Goal: Transaction & Acquisition: Purchase product/service

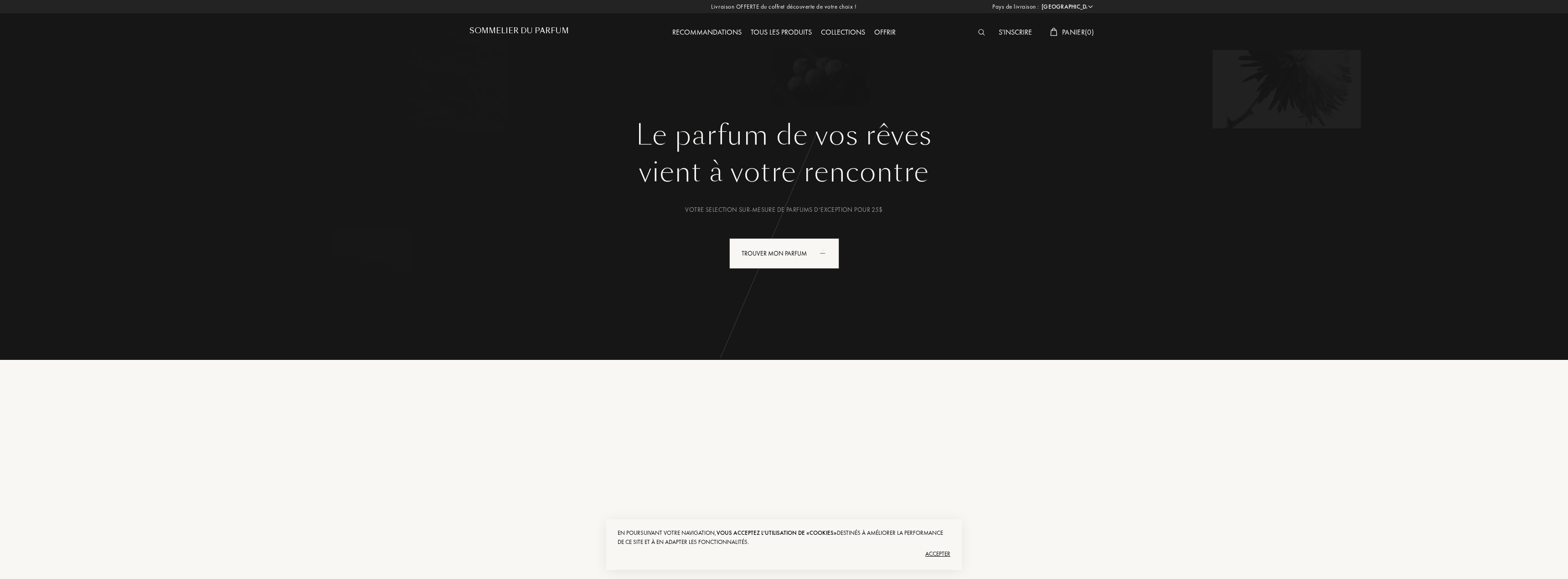
select select "US"
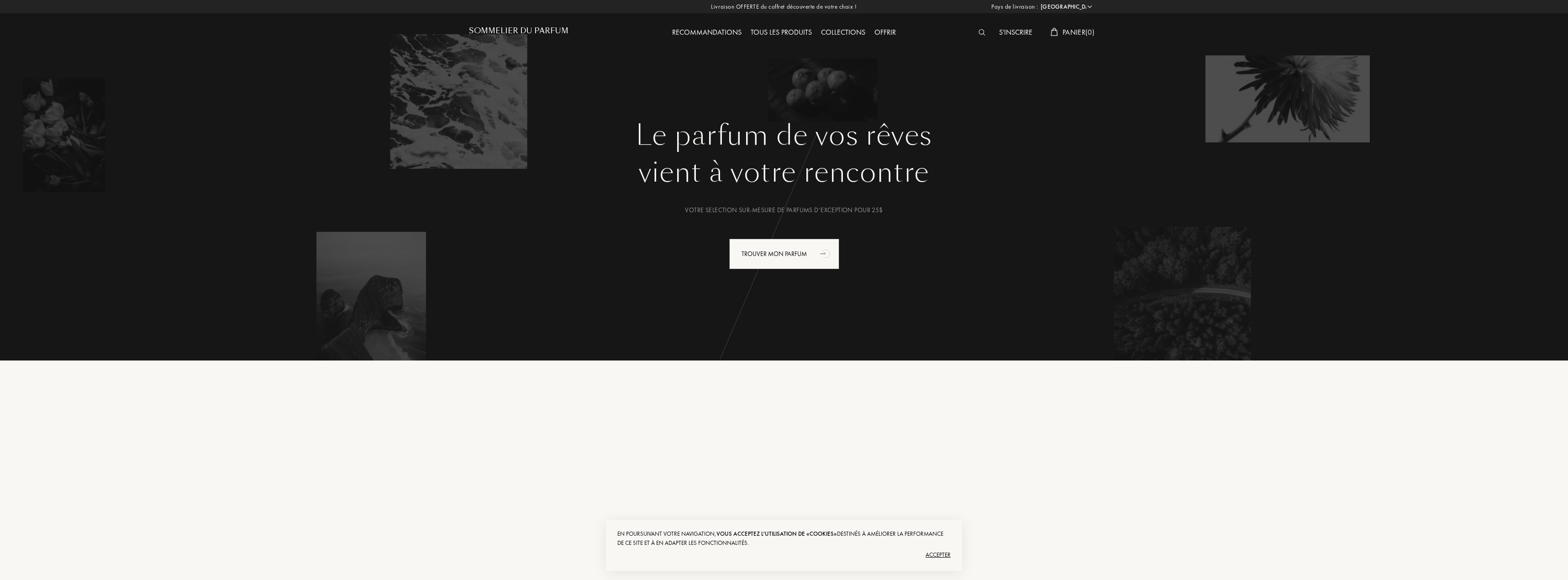
click at [937, 552] on div "Accepter" at bounding box center [784, 554] width 334 height 14
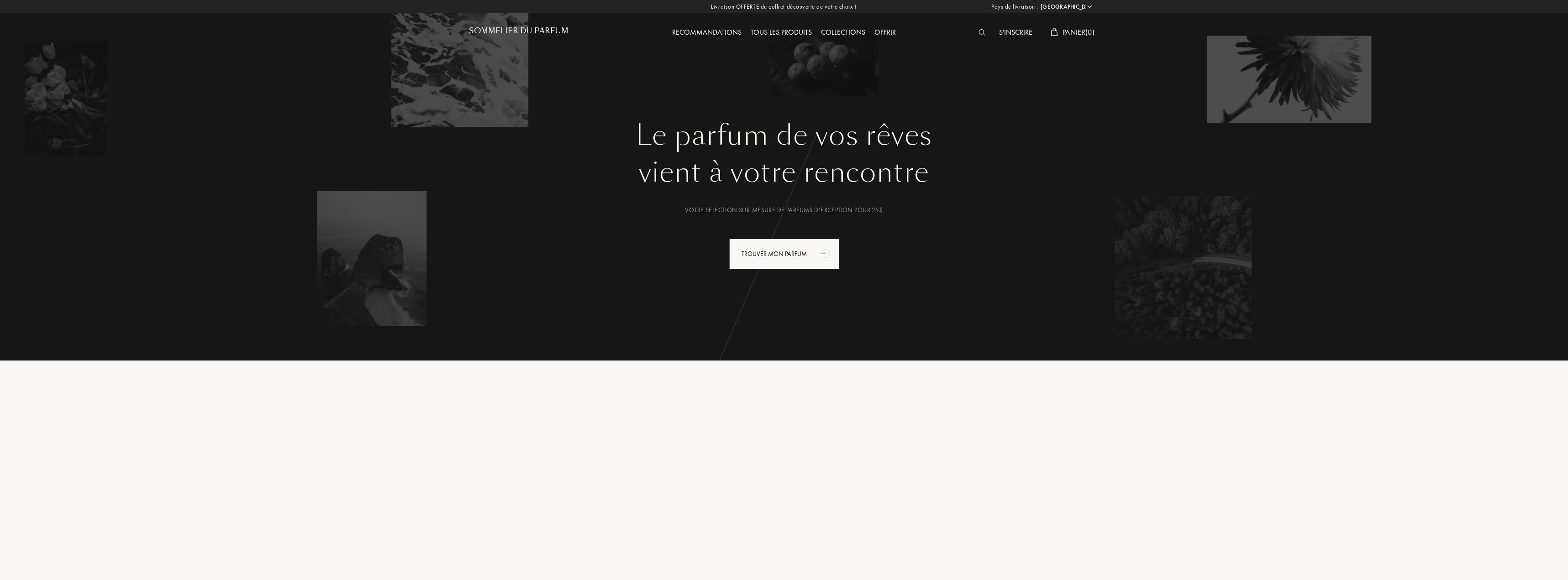
click at [980, 34] on img at bounding box center [981, 32] width 7 height 7
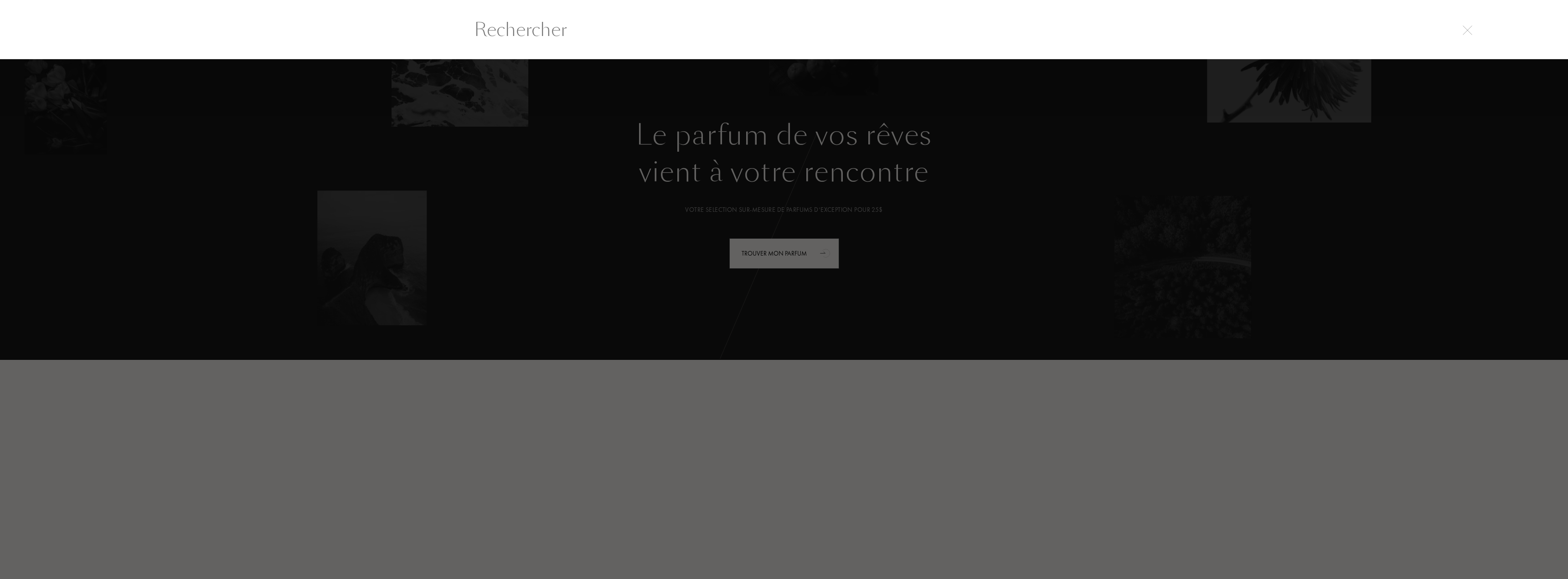
scroll to position [1, 0]
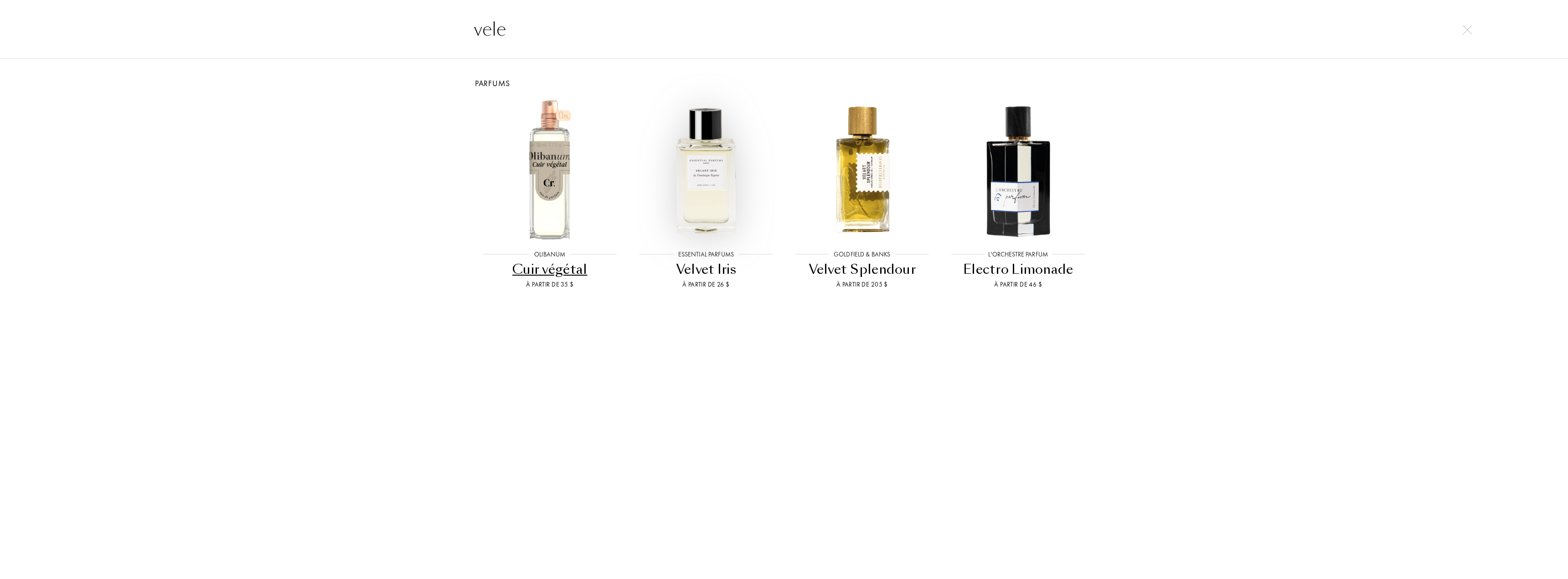
type input "vele"
click at [694, 192] on img at bounding box center [706, 169] width 140 height 140
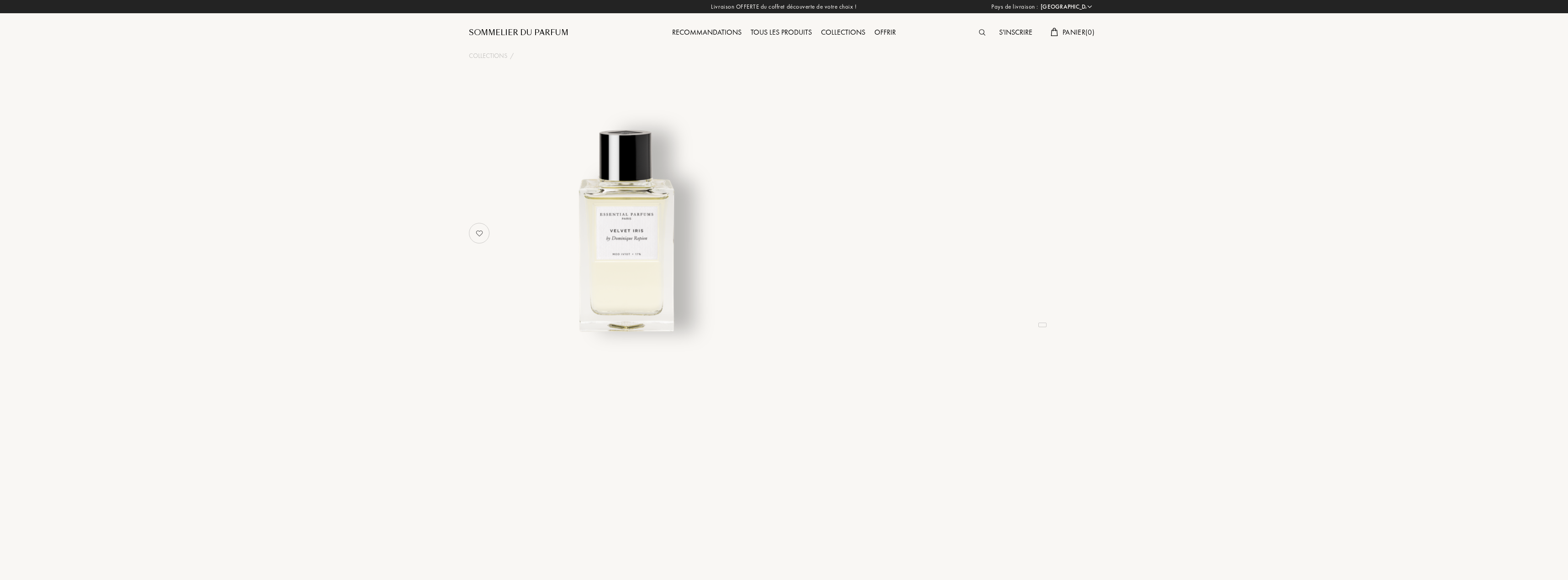
select select "US"
select select "3"
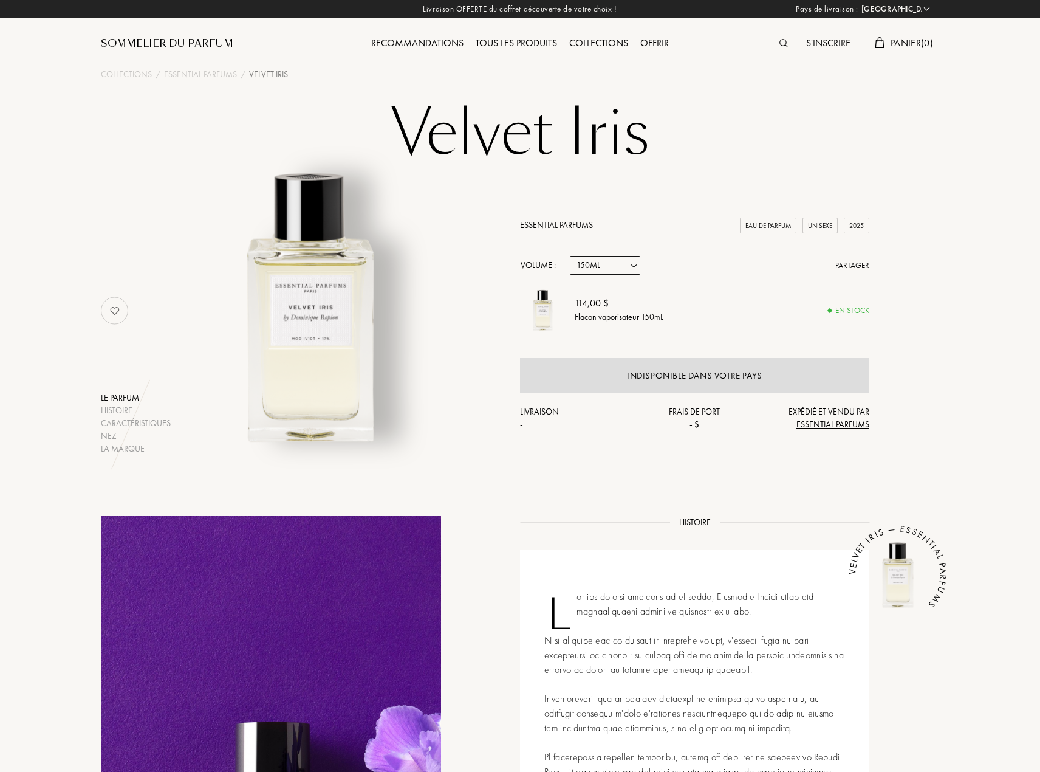
click at [780, 41] on img at bounding box center [784, 43] width 9 height 9
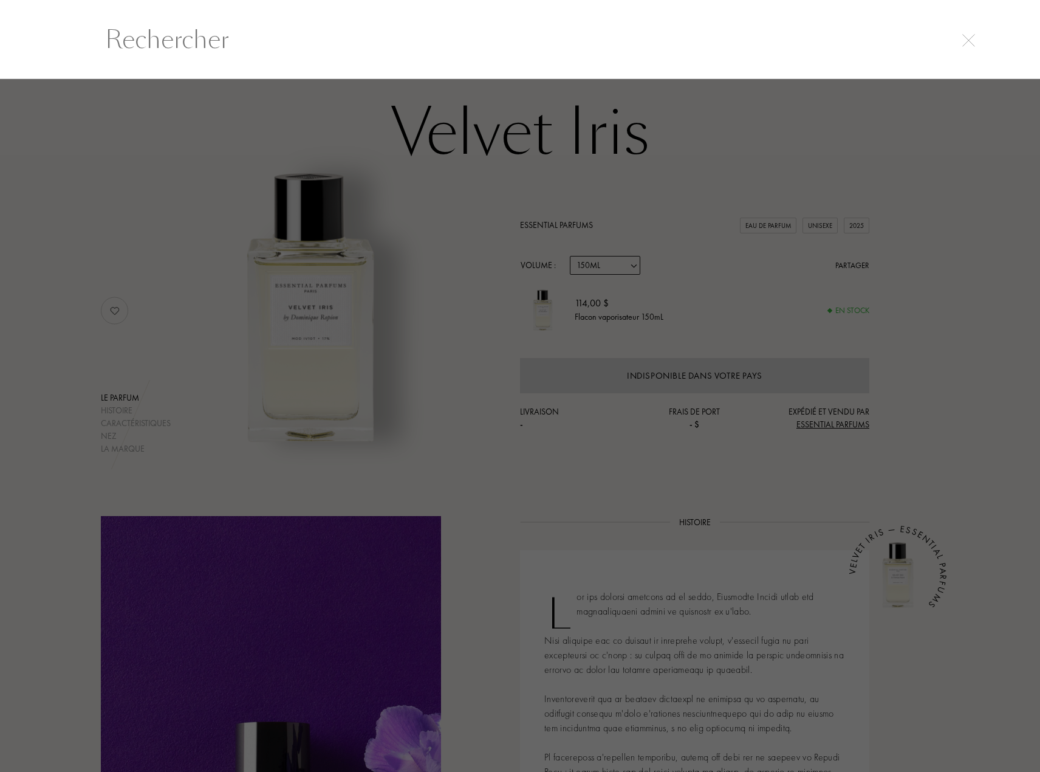
scroll to position [1, 0]
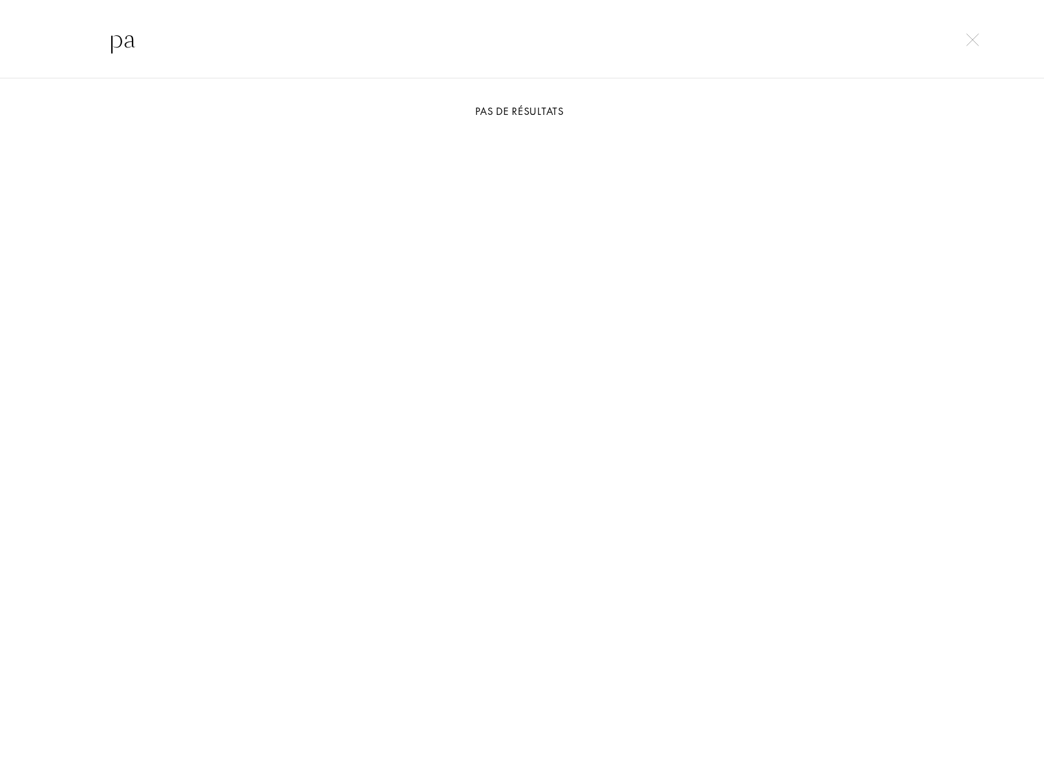
type input "p"
type input "r"
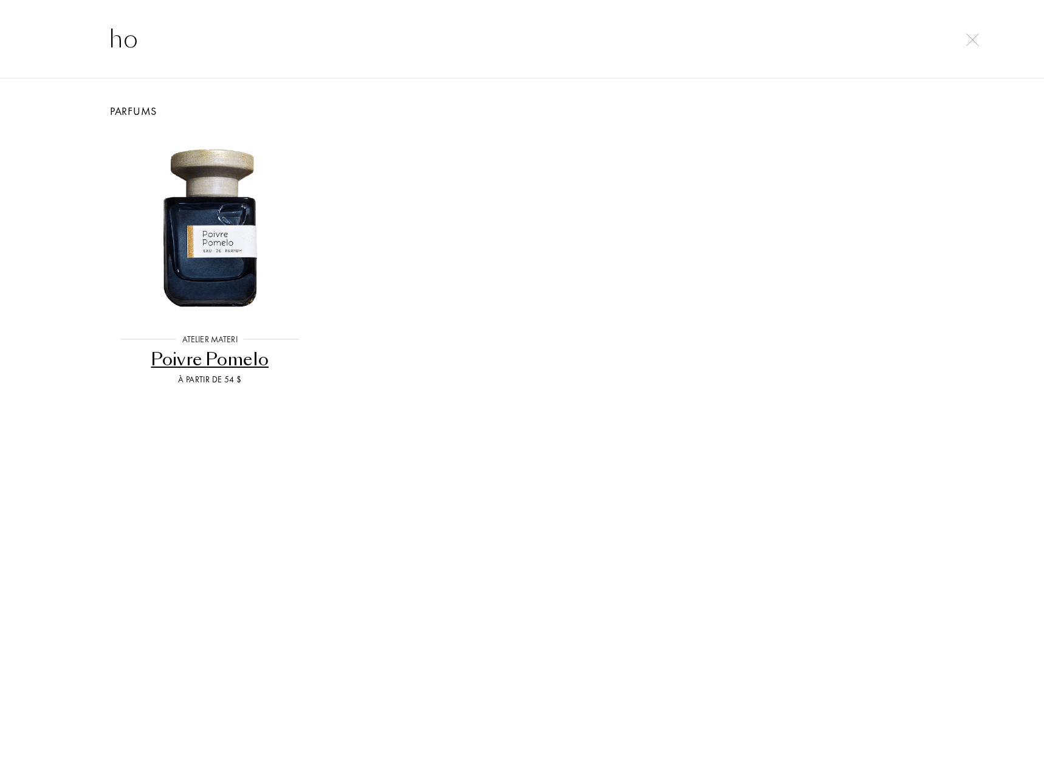
type input "h"
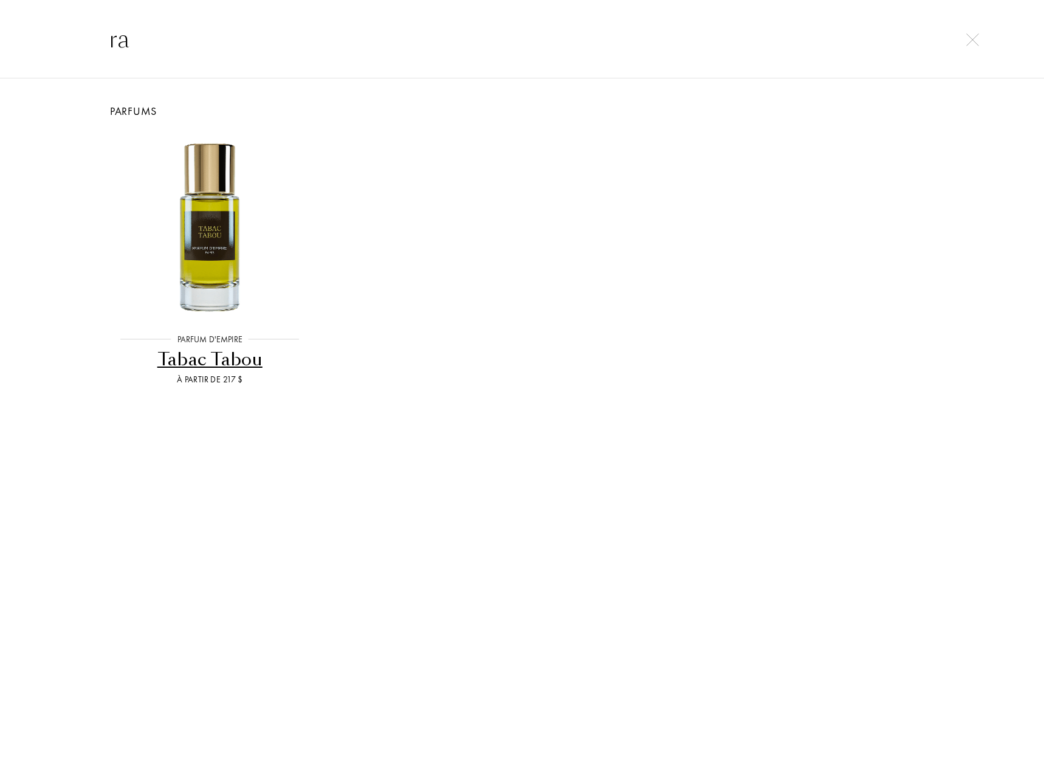
type input "r"
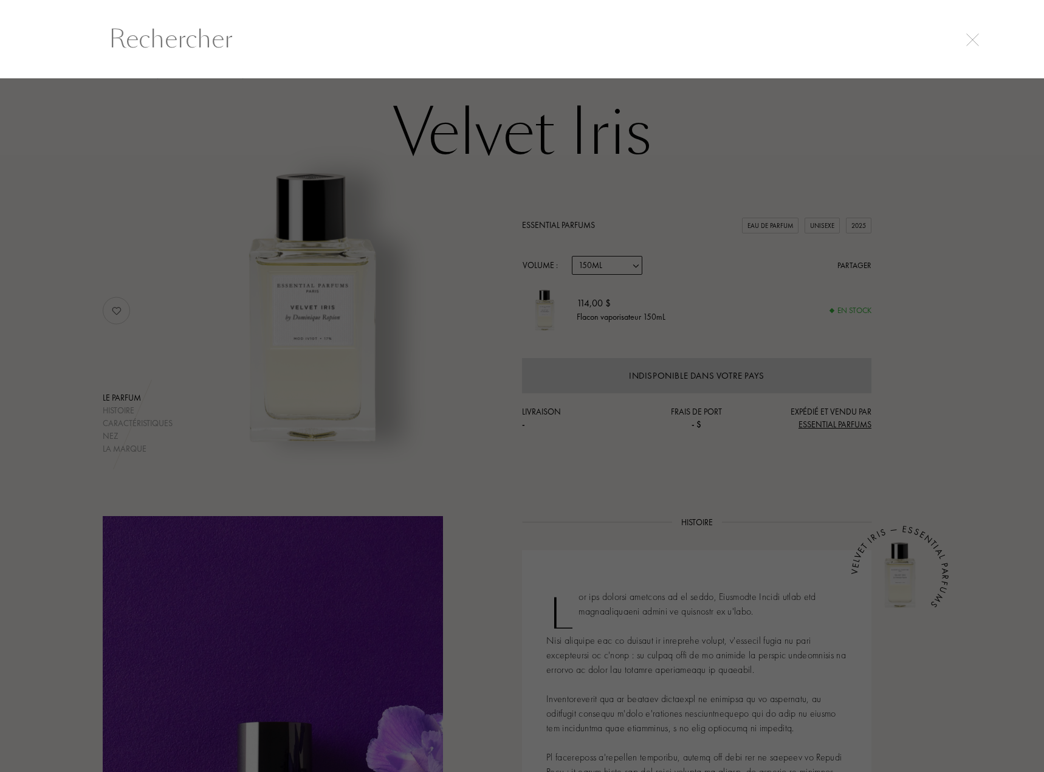
click at [981, 40] on div at bounding box center [973, 38] width 17 height 15
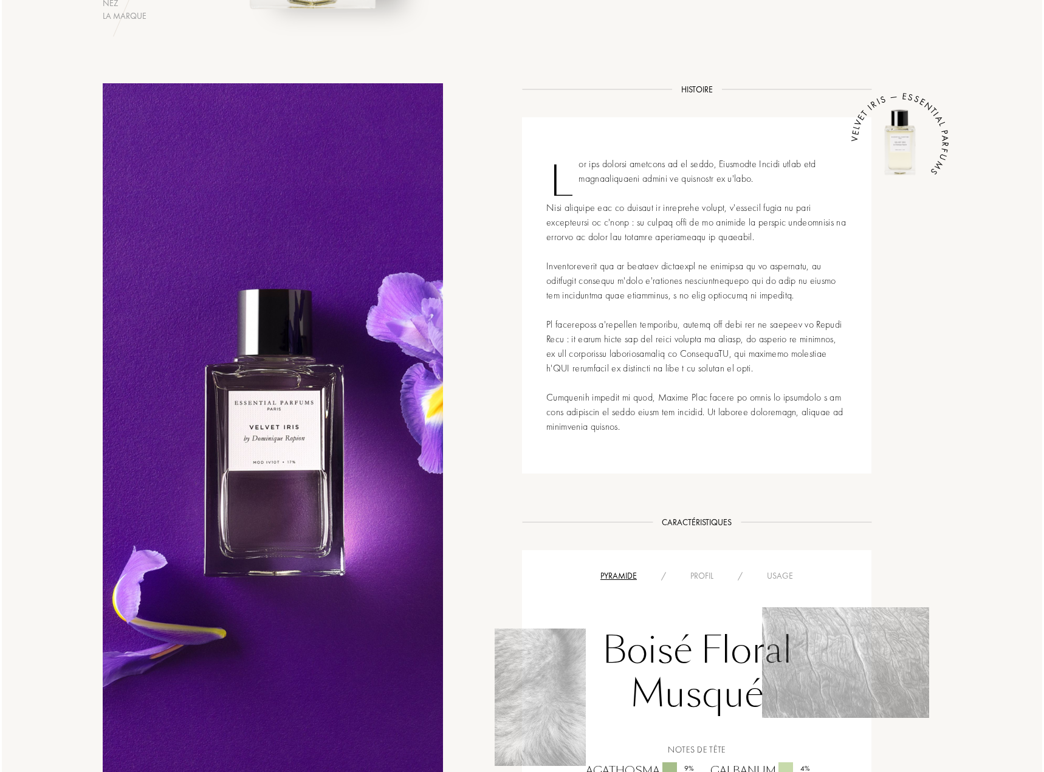
scroll to position [0, 0]
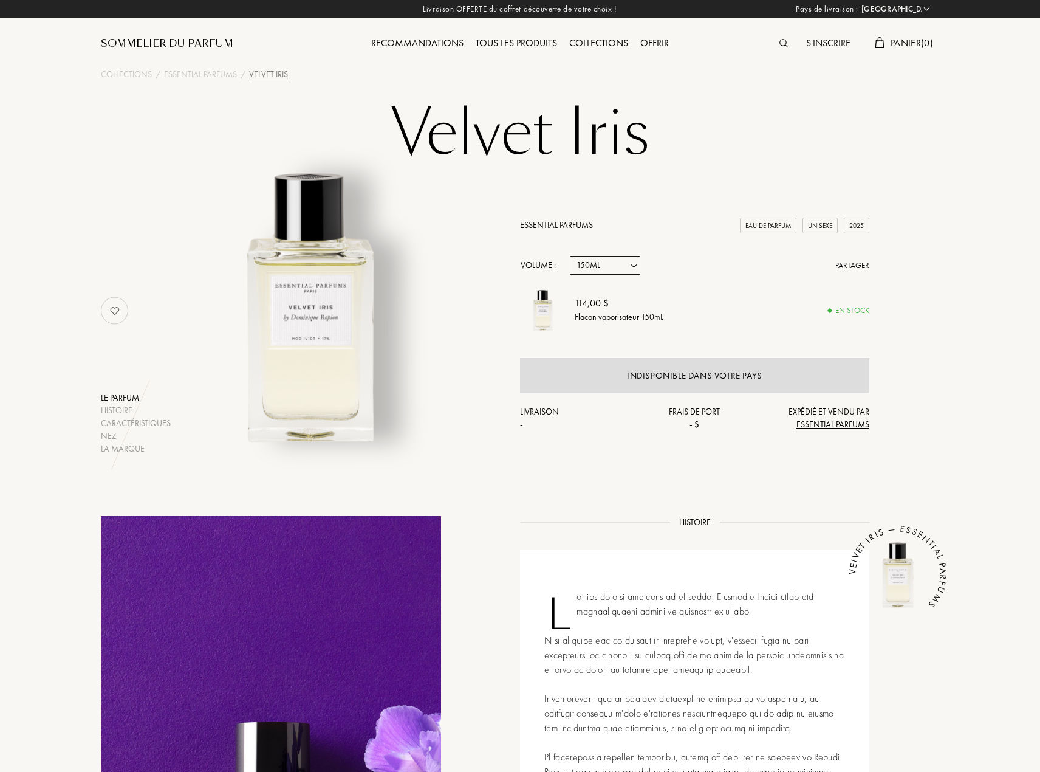
click at [781, 44] on img at bounding box center [784, 43] width 9 height 9
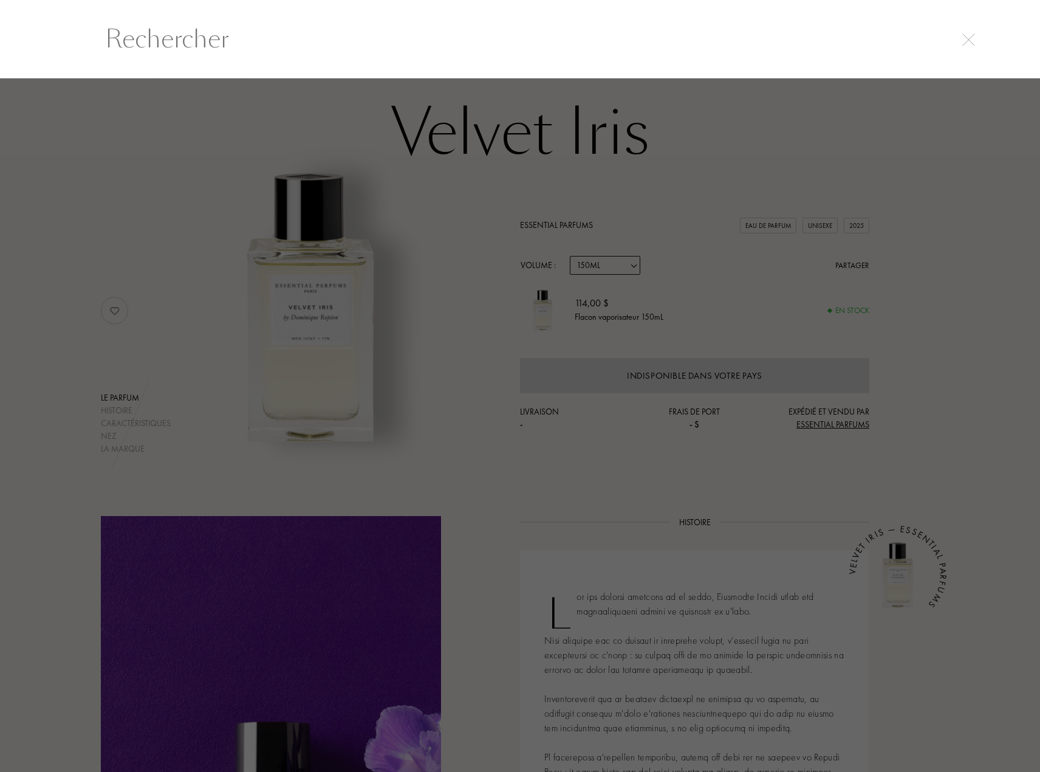
scroll to position [1, 0]
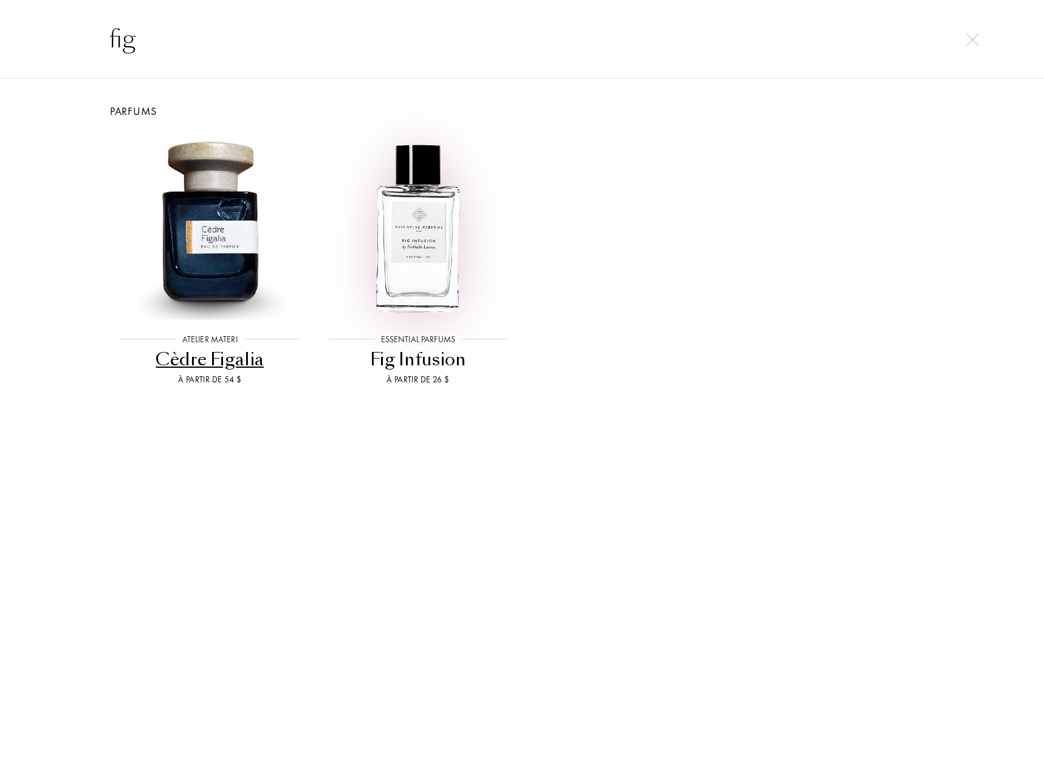
type input "fig"
click at [397, 212] on img at bounding box center [418, 225] width 187 height 187
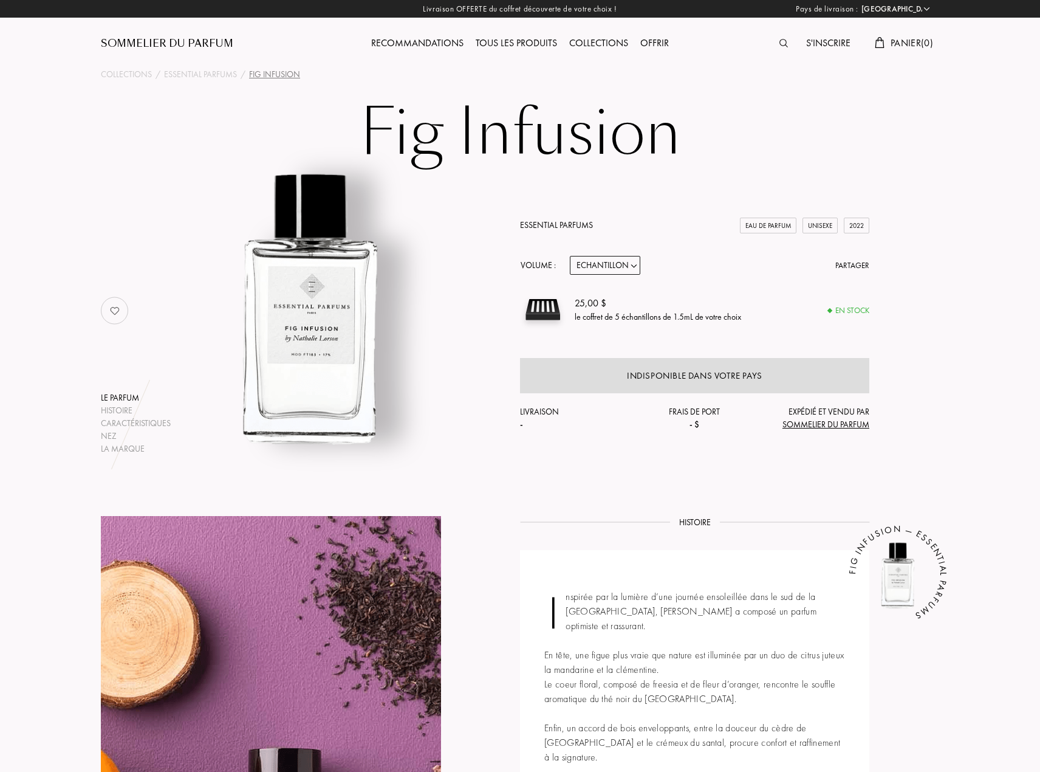
select select "US"
